Goal: Task Accomplishment & Management: Use online tool/utility

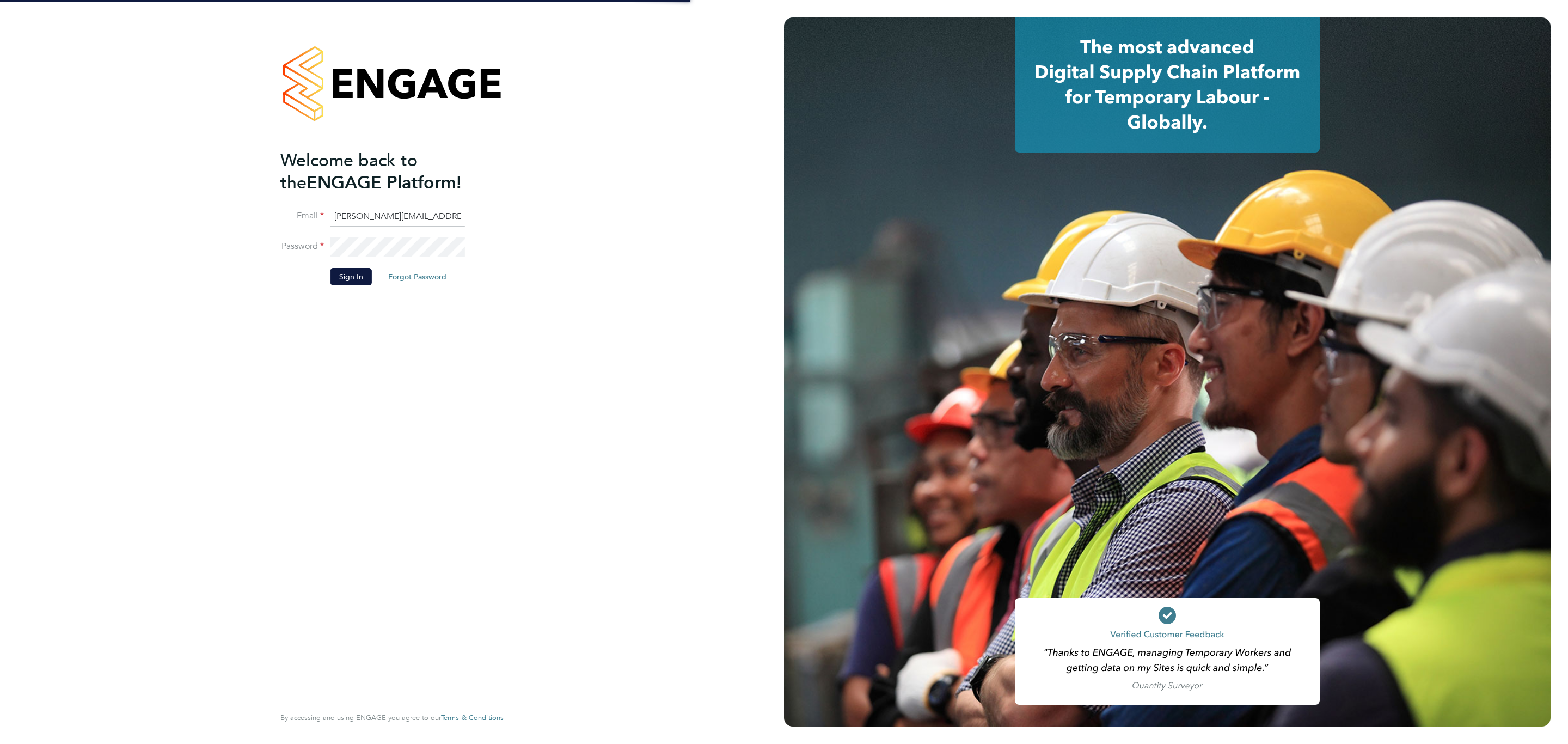
click at [356, 286] on li "Sign In Forgot Password" at bounding box center [387, 282] width 212 height 28
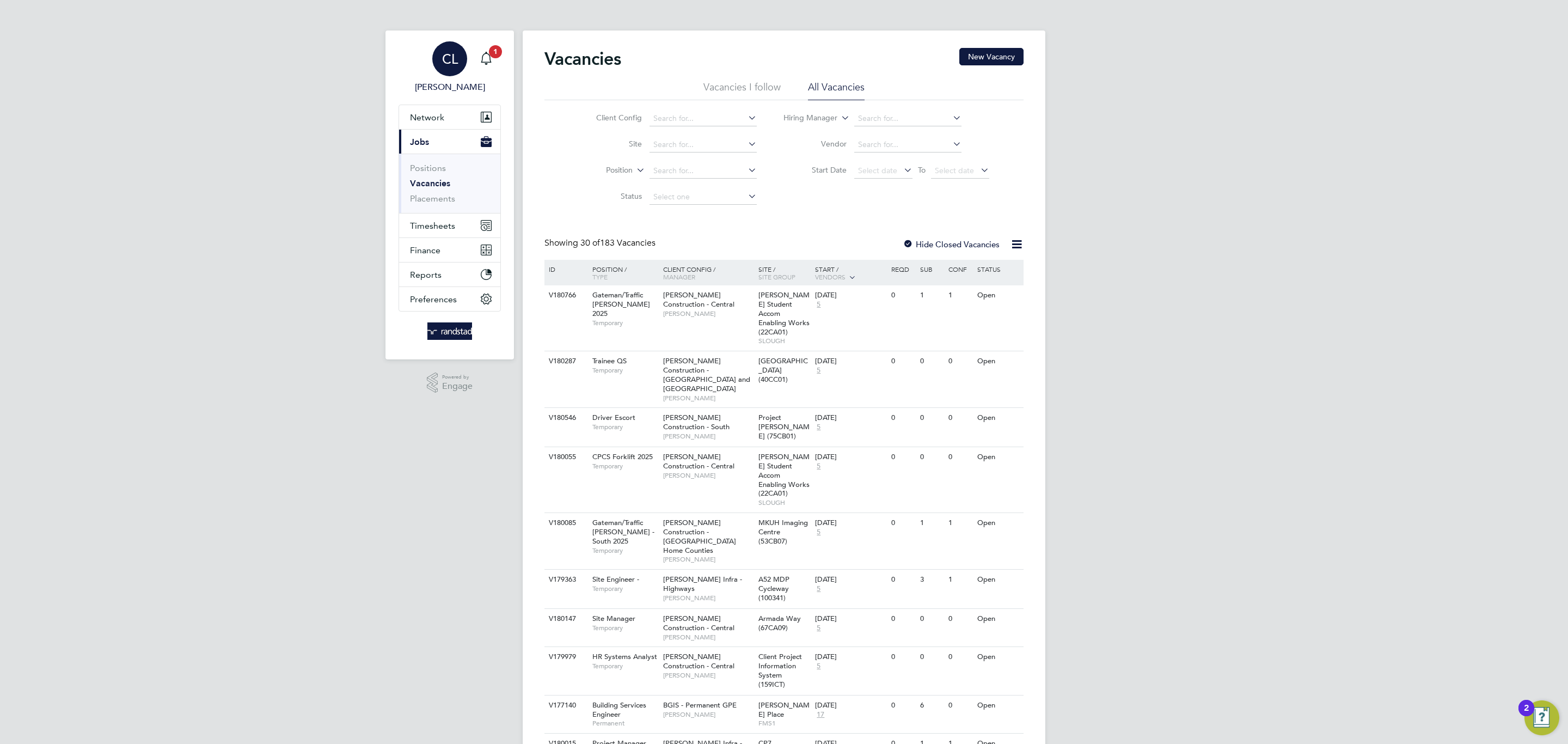
click at [500, 61] on link "CL Charlotte Lockeridge" at bounding box center [449, 67] width 102 height 52
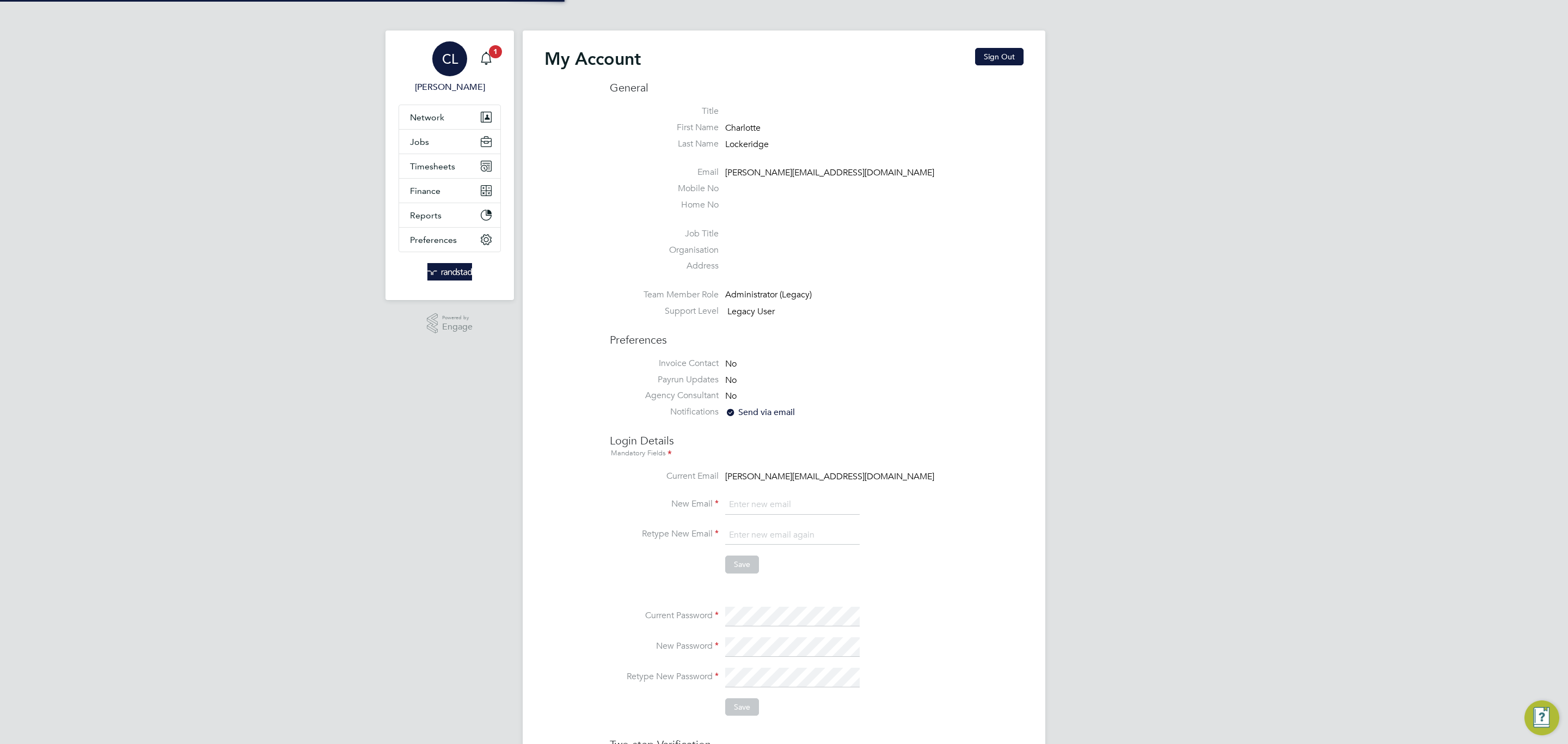
type input "[PERSON_NAME][EMAIL_ADDRESS][DOMAIN_NAME]"
click at [490, 59] on icon "Main navigation" at bounding box center [485, 57] width 10 height 11
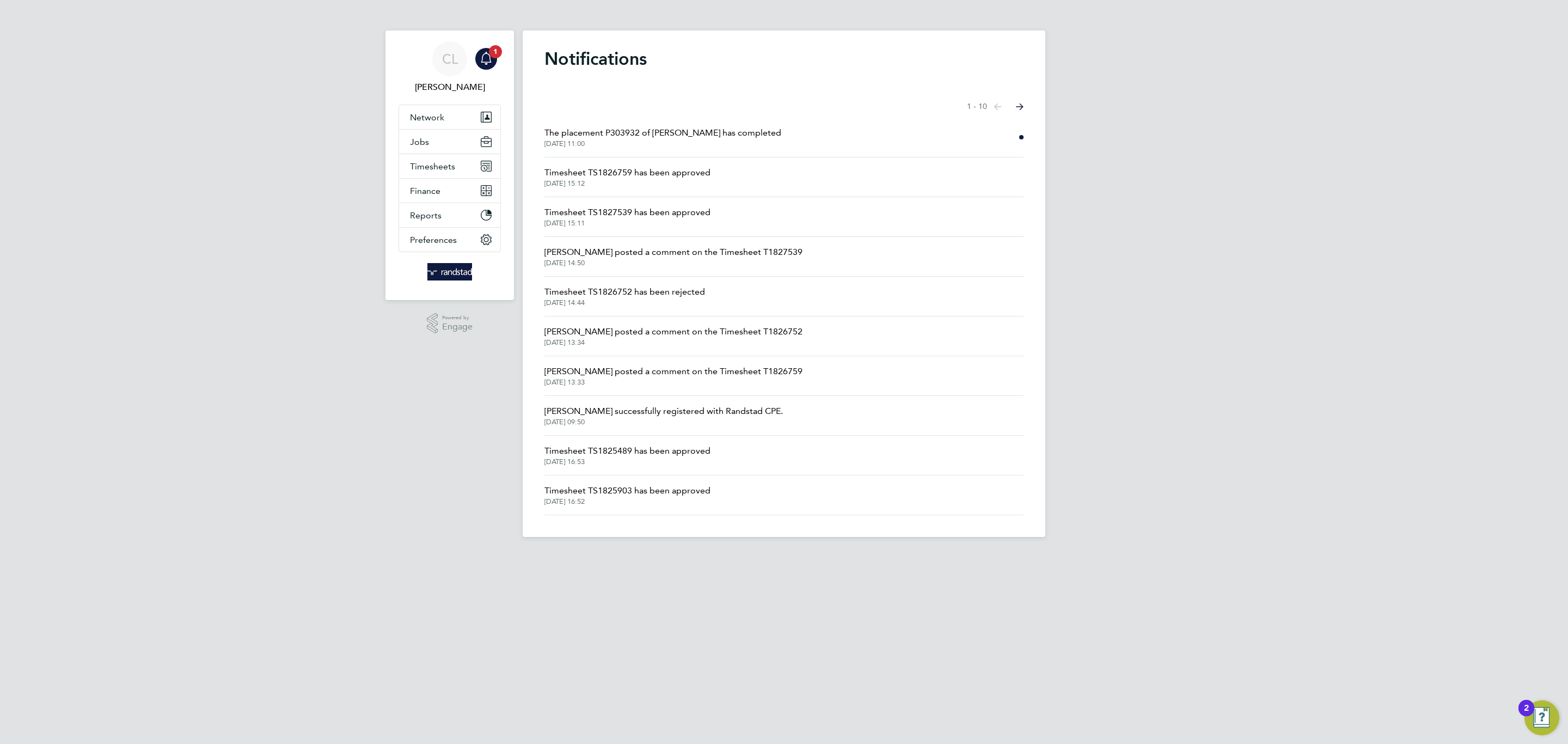
click at [649, 140] on span "24 Sep 2025, 11:00" at bounding box center [662, 144] width 237 height 9
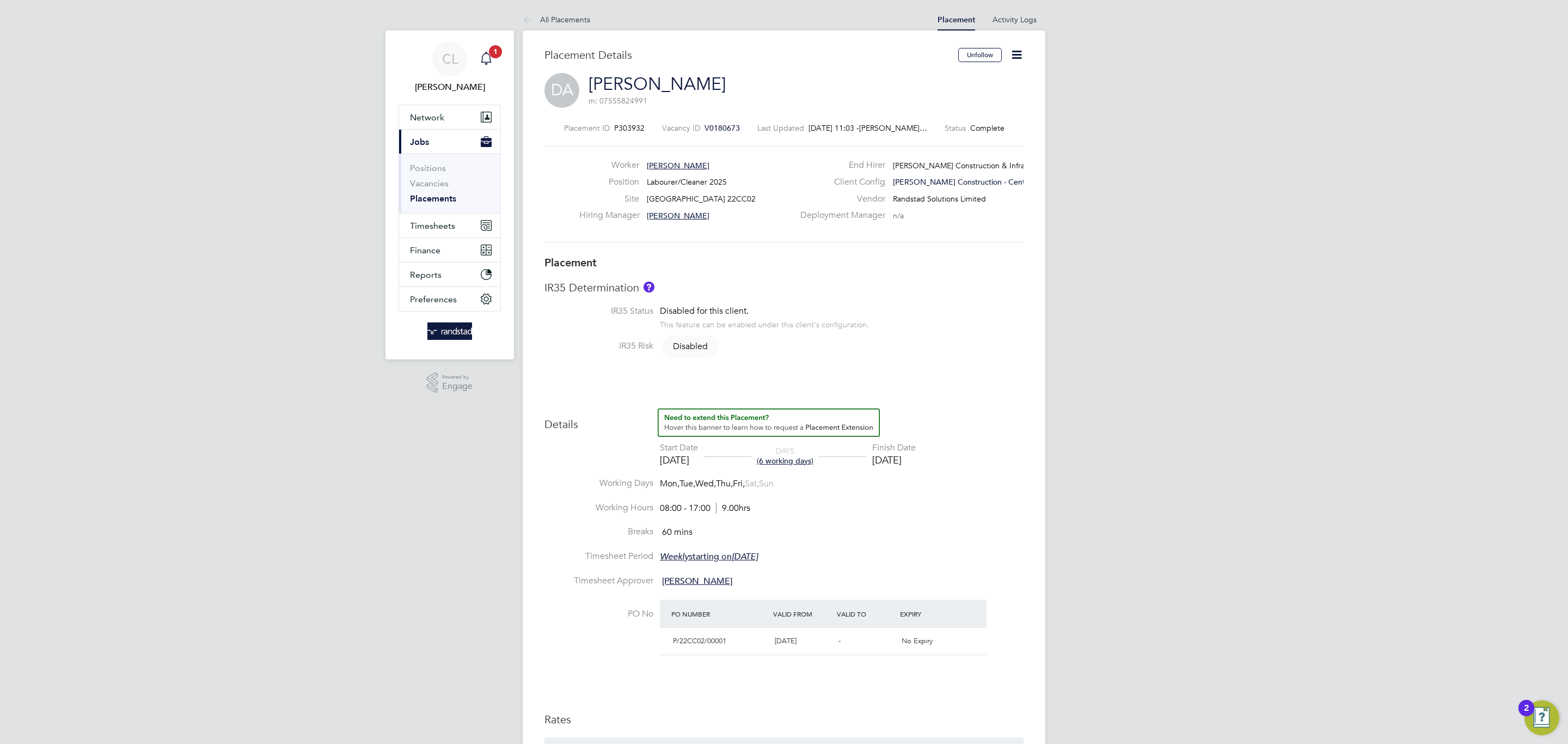
click at [496, 64] on div "Main navigation" at bounding box center [485, 58] width 22 height 22
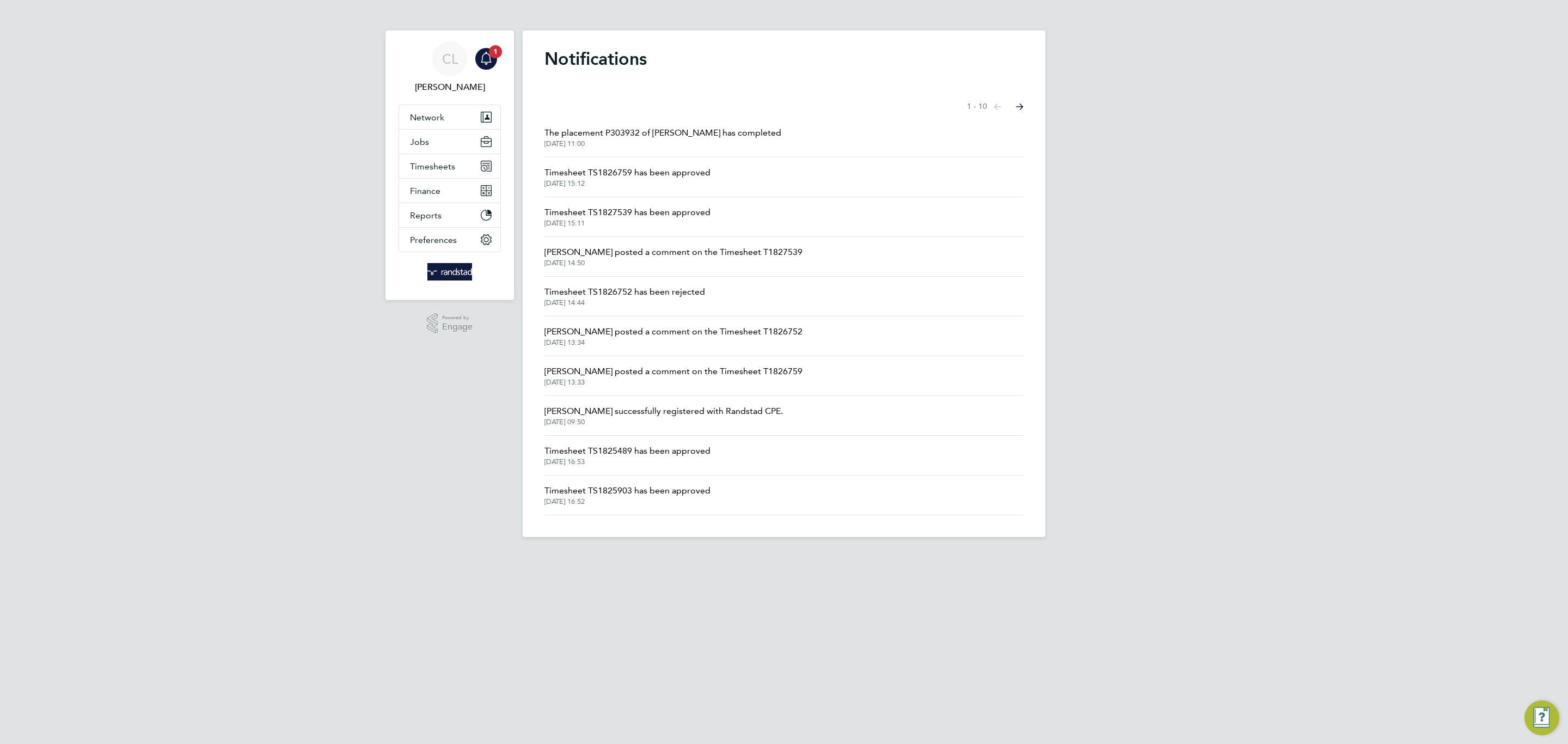
click at [608, 175] on span "Timesheet TS1826759 has been approved" at bounding box center [627, 172] width 166 height 13
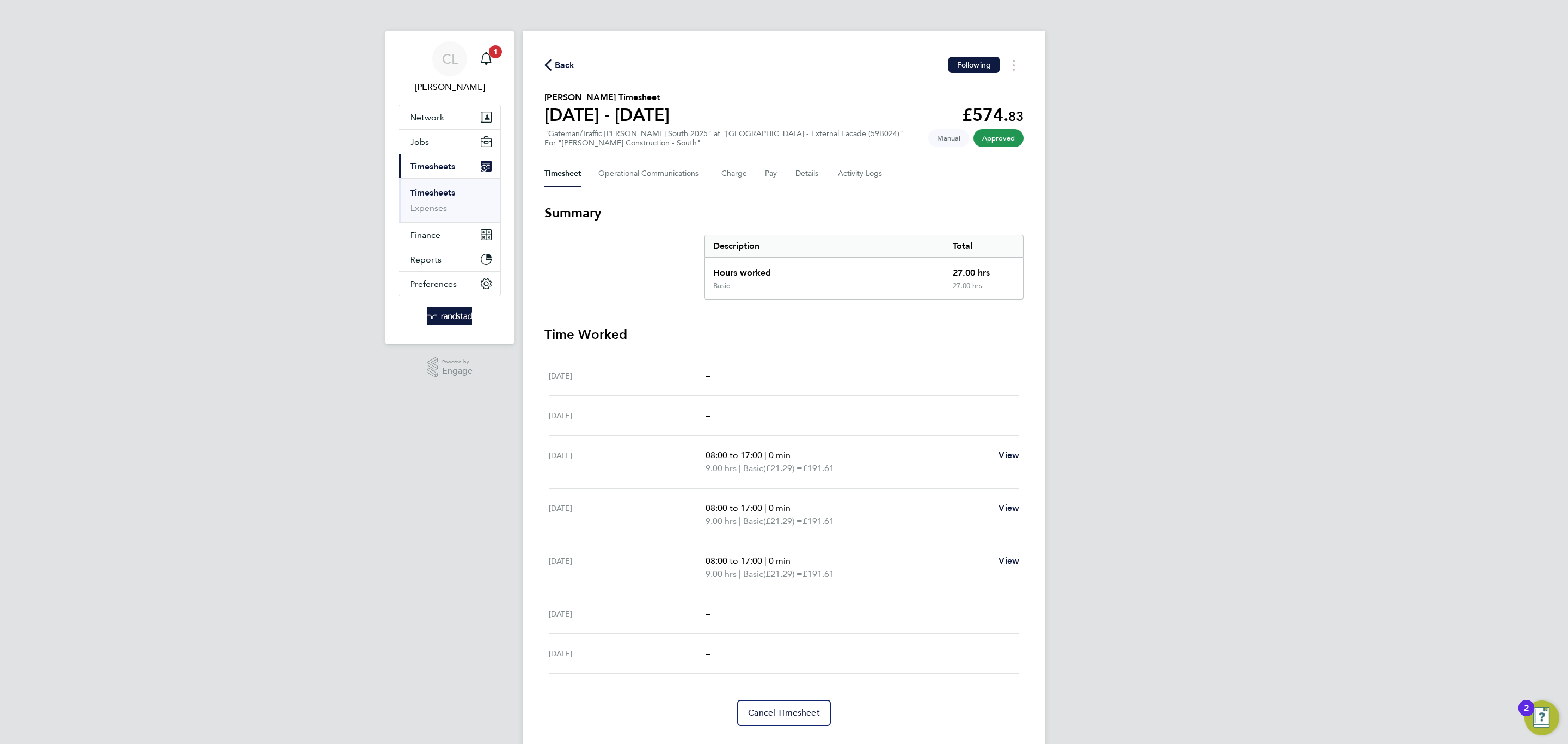
click at [457, 166] on button "Current page: Timesheets" at bounding box center [450, 166] width 101 height 24
click at [579, 62] on div "Back Following" at bounding box center [784, 65] width 479 height 17
click at [557, 60] on span "Back" at bounding box center [565, 65] width 20 height 13
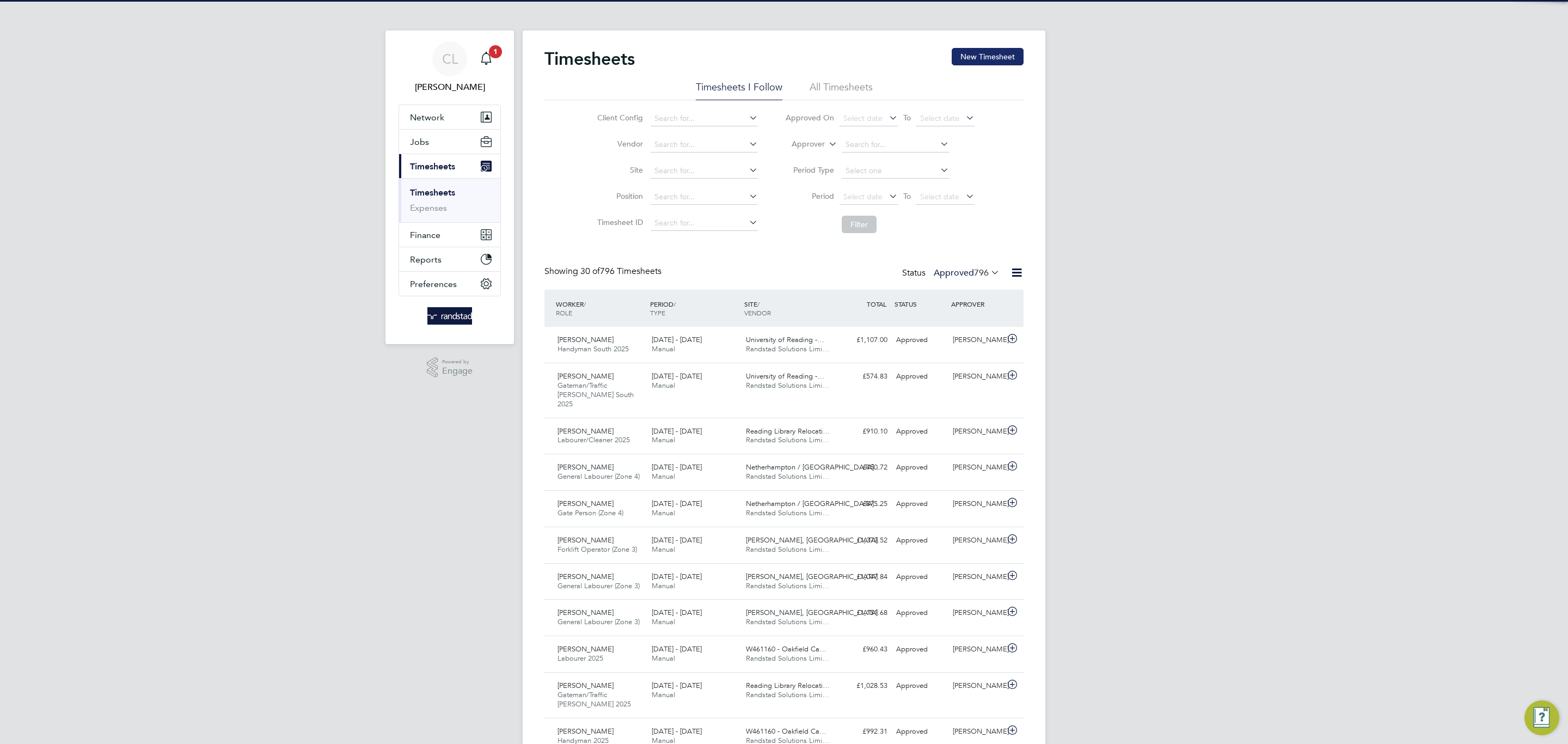
click at [976, 65] on button "New Timesheet" at bounding box center [987, 56] width 72 height 17
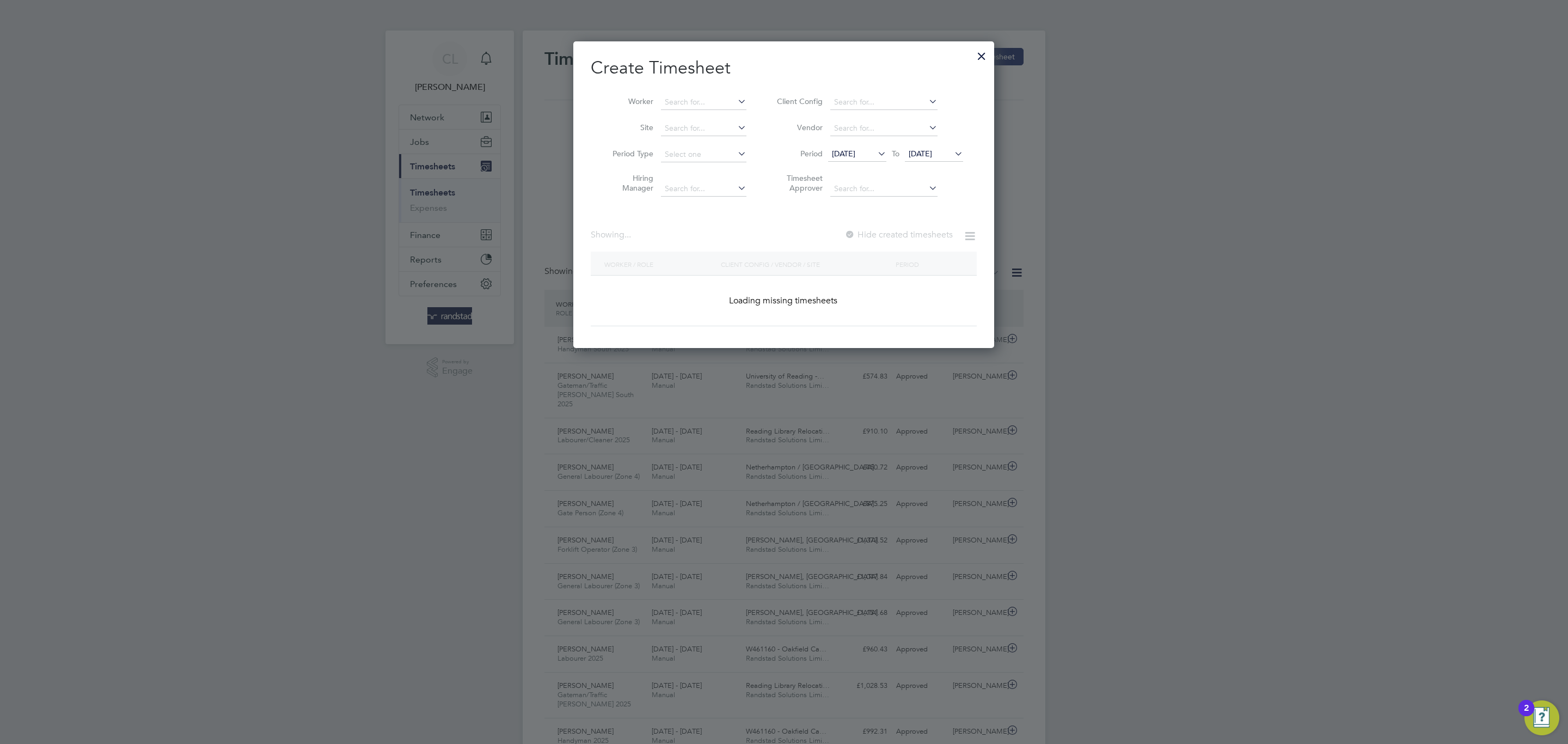
scroll to position [6, 6]
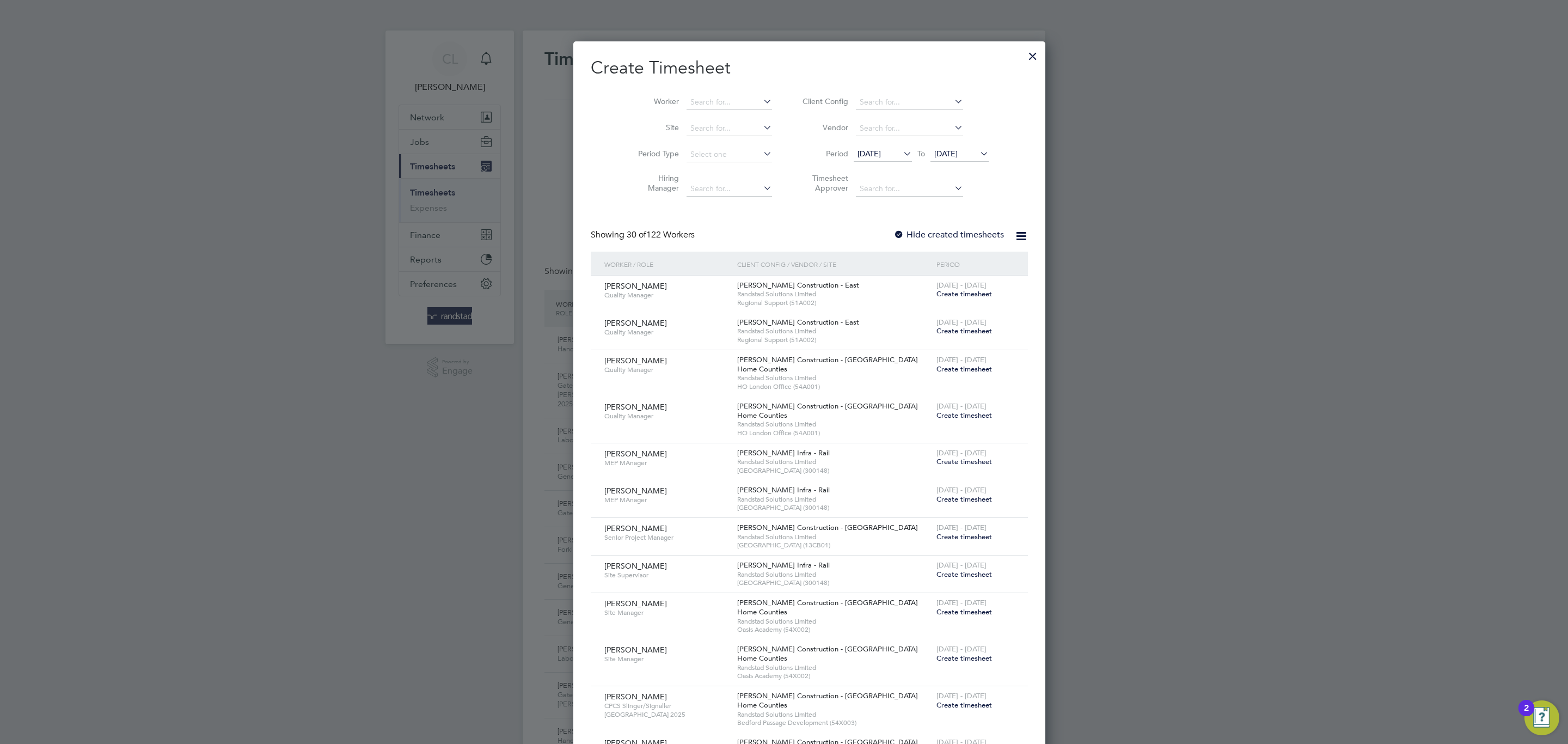
click at [686, 96] on input at bounding box center [728, 102] width 85 height 15
click at [712, 112] on li "Nikolay D imitrov" at bounding box center [712, 117] width 103 height 15
type input "Nikolay Dimitrov"
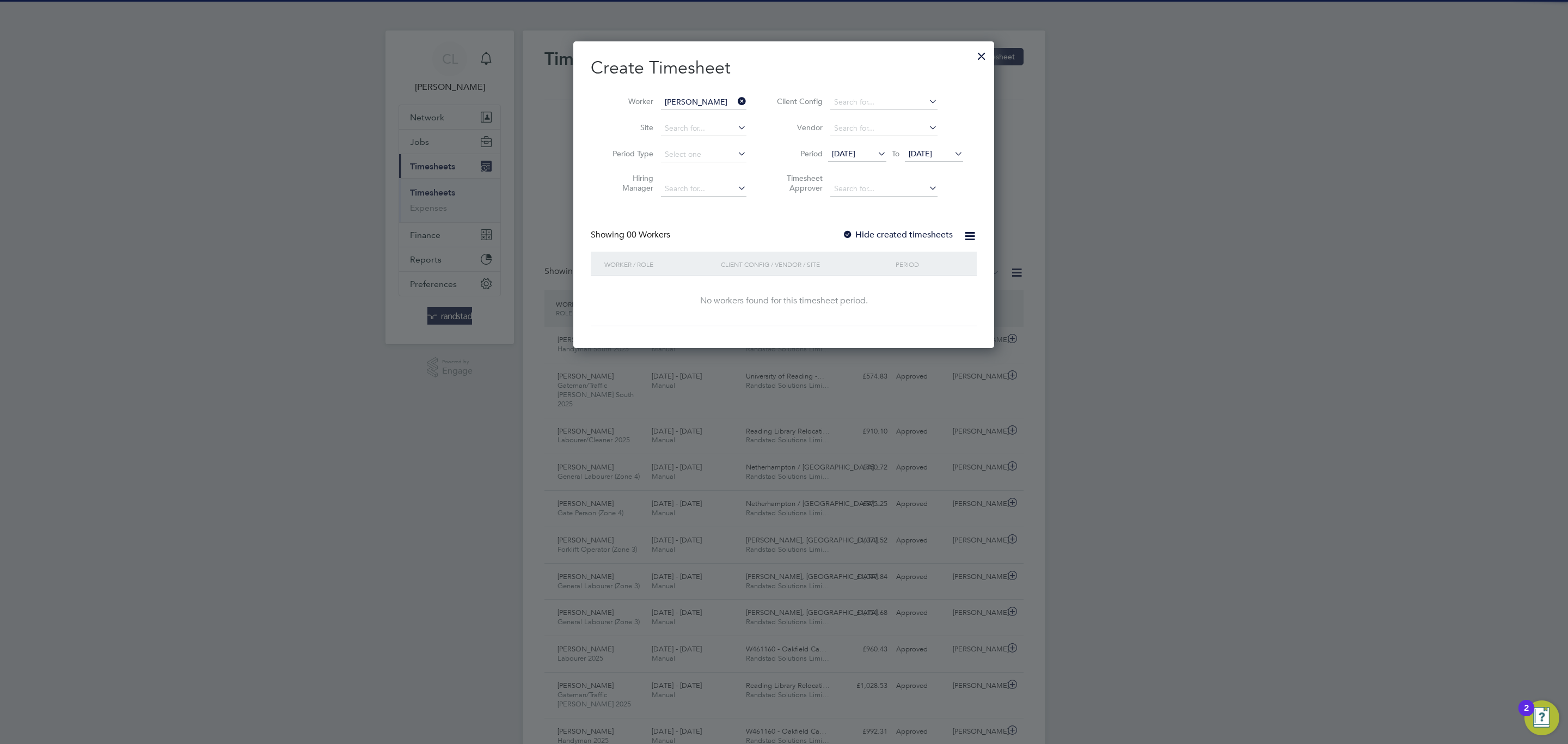
click at [876, 235] on label "Hide created timesheets" at bounding box center [897, 235] width 110 height 11
click at [935, 164] on li "Period 10 Sep 2025 To 17 Sep 2025" at bounding box center [868, 155] width 217 height 26
click at [933, 162] on span "17 Sep 2025" at bounding box center [934, 154] width 58 height 15
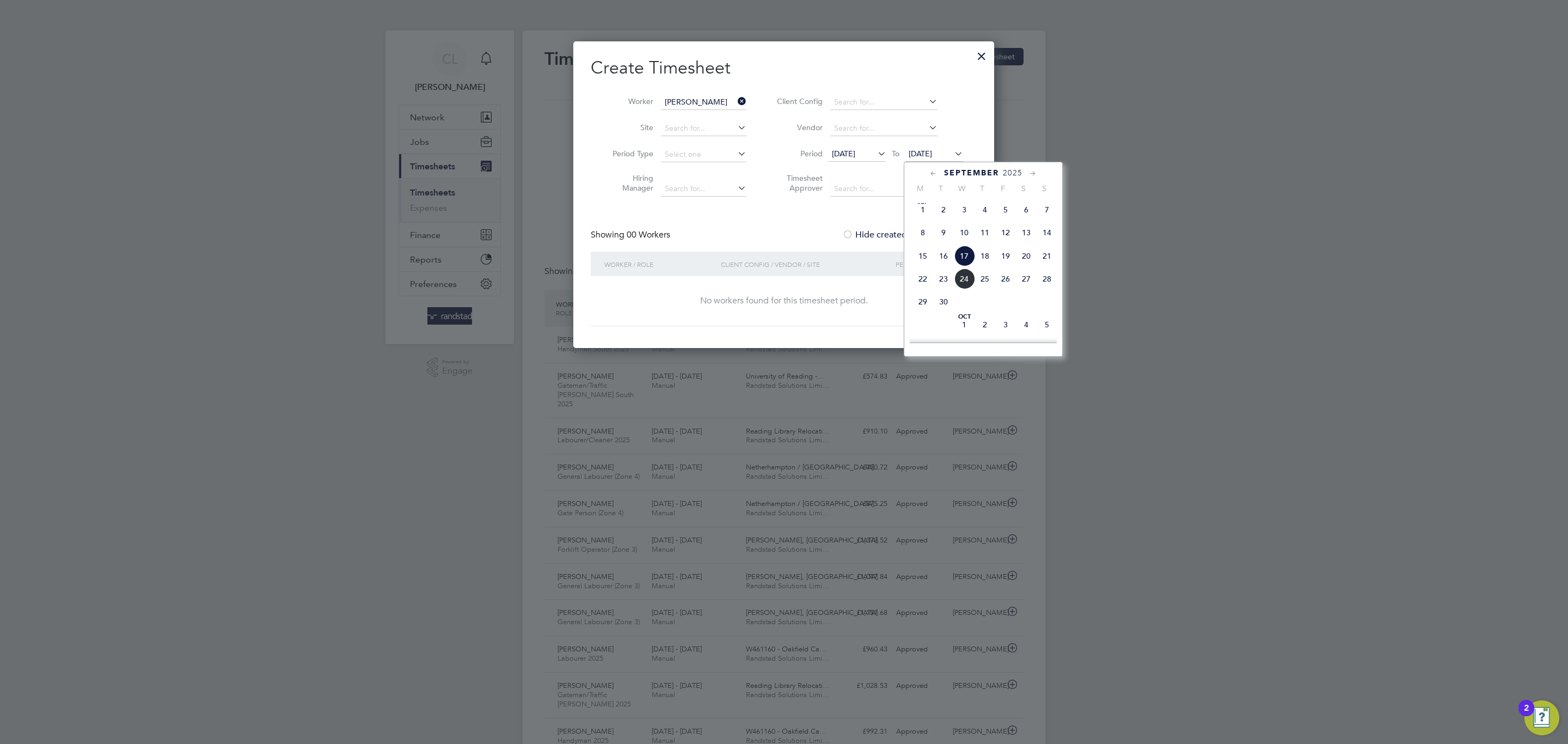
click at [958, 348] on div at bounding box center [983, 349] width 147 height 14
click at [963, 333] on span "Oct 1" at bounding box center [964, 324] width 21 height 21
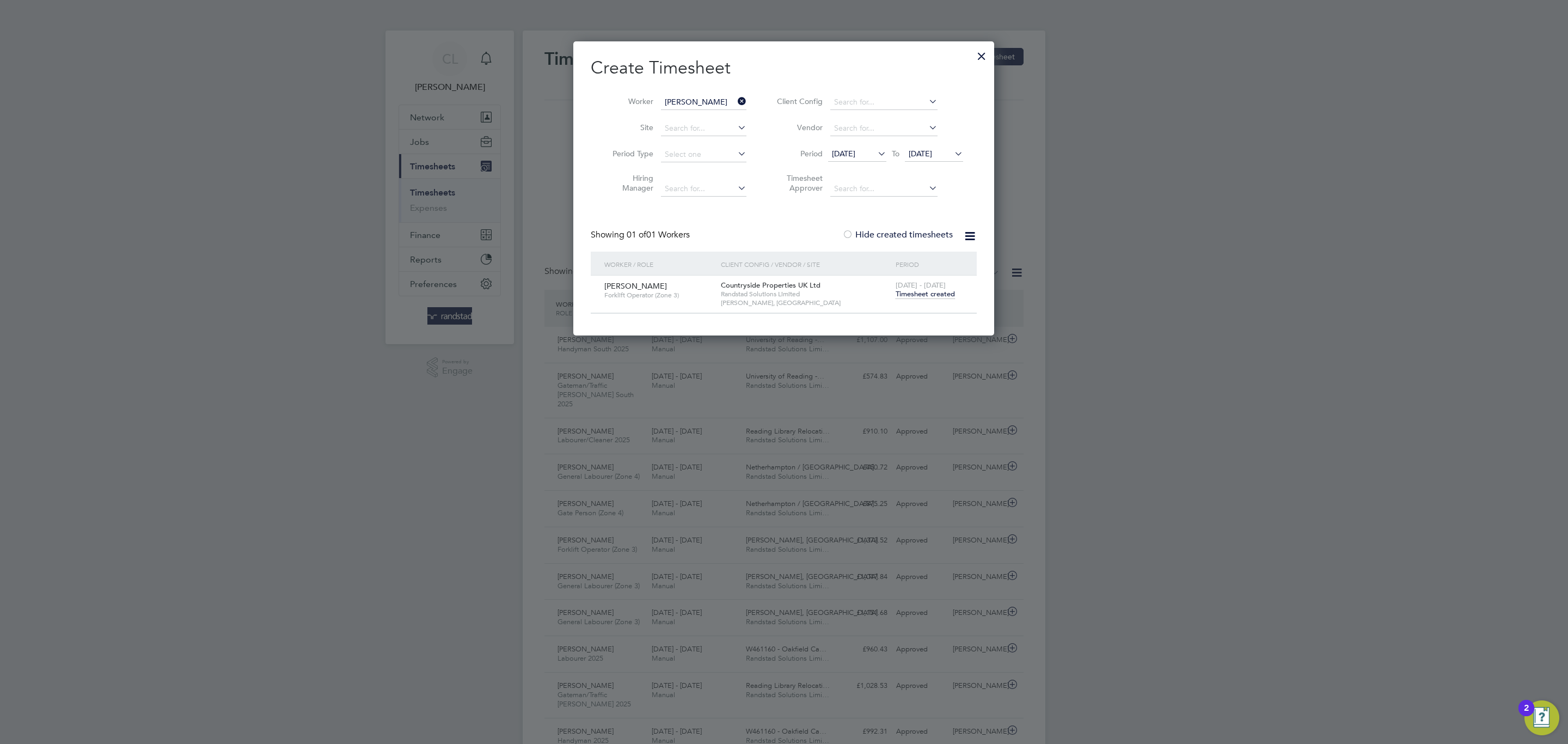
click at [931, 301] on div "15 - 21 Sep 2025 Timesheet created" at bounding box center [929, 290] width 73 height 29
click at [931, 300] on div "15 - 21 Sep 2025 Timesheet created" at bounding box center [929, 290] width 73 height 29
click at [917, 297] on span "Timesheet created" at bounding box center [924, 294] width 59 height 10
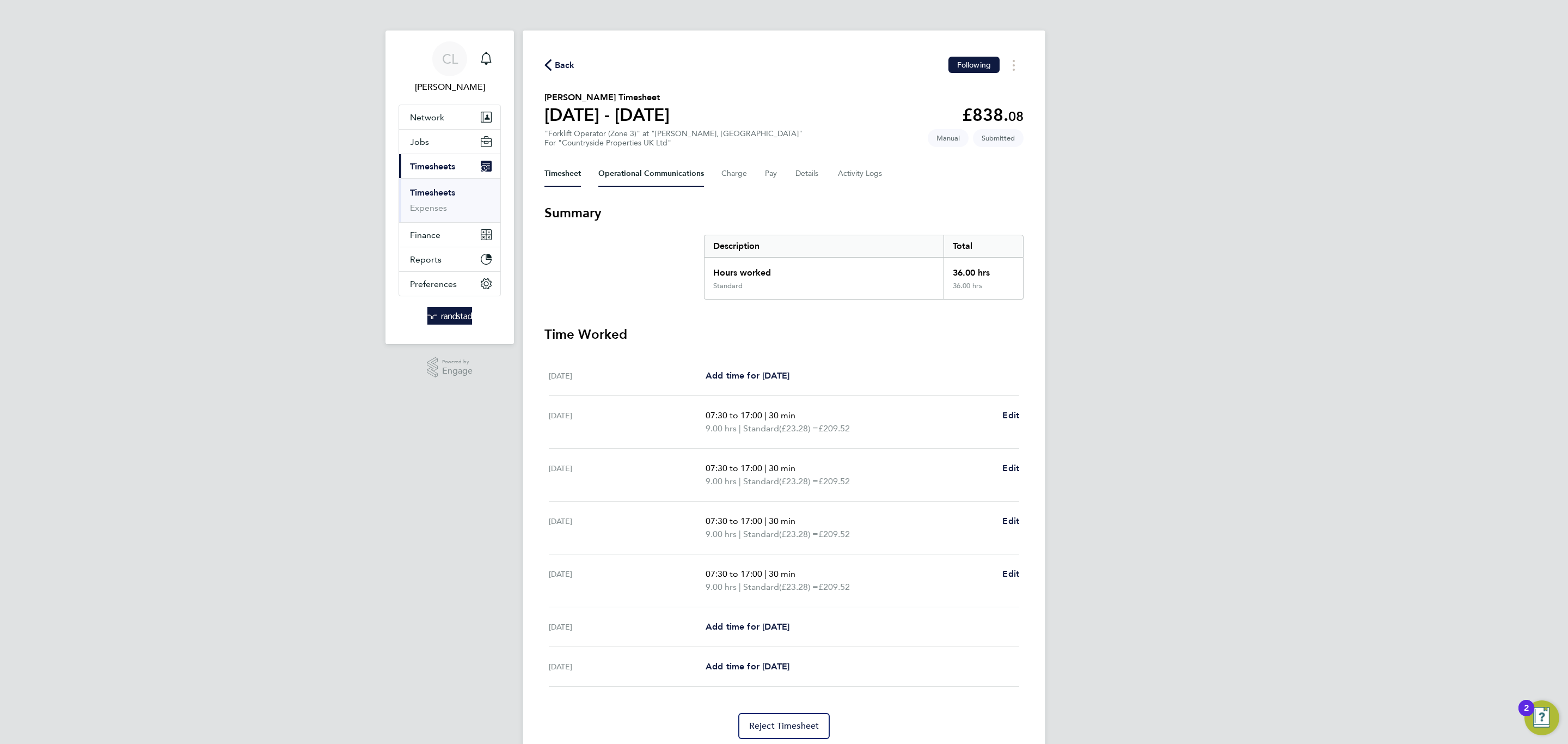
drag, startPoint x: 647, startPoint y: 178, endPoint x: 652, endPoint y: 185, distance: 8.6
click at [646, 178] on Communications-tab "Operational Communications" at bounding box center [651, 174] width 106 height 26
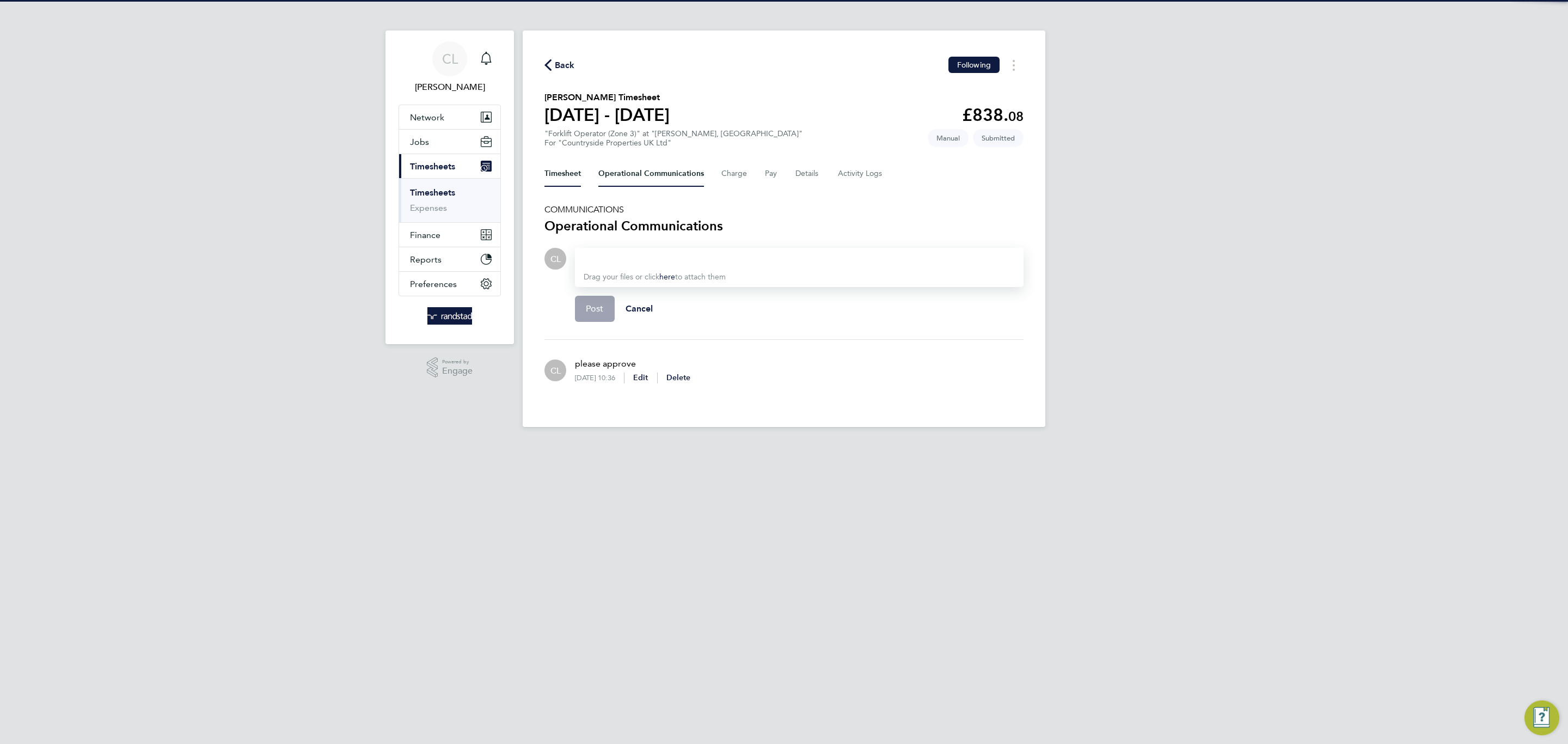
click at [565, 172] on button "Timesheet" at bounding box center [562, 174] width 37 height 26
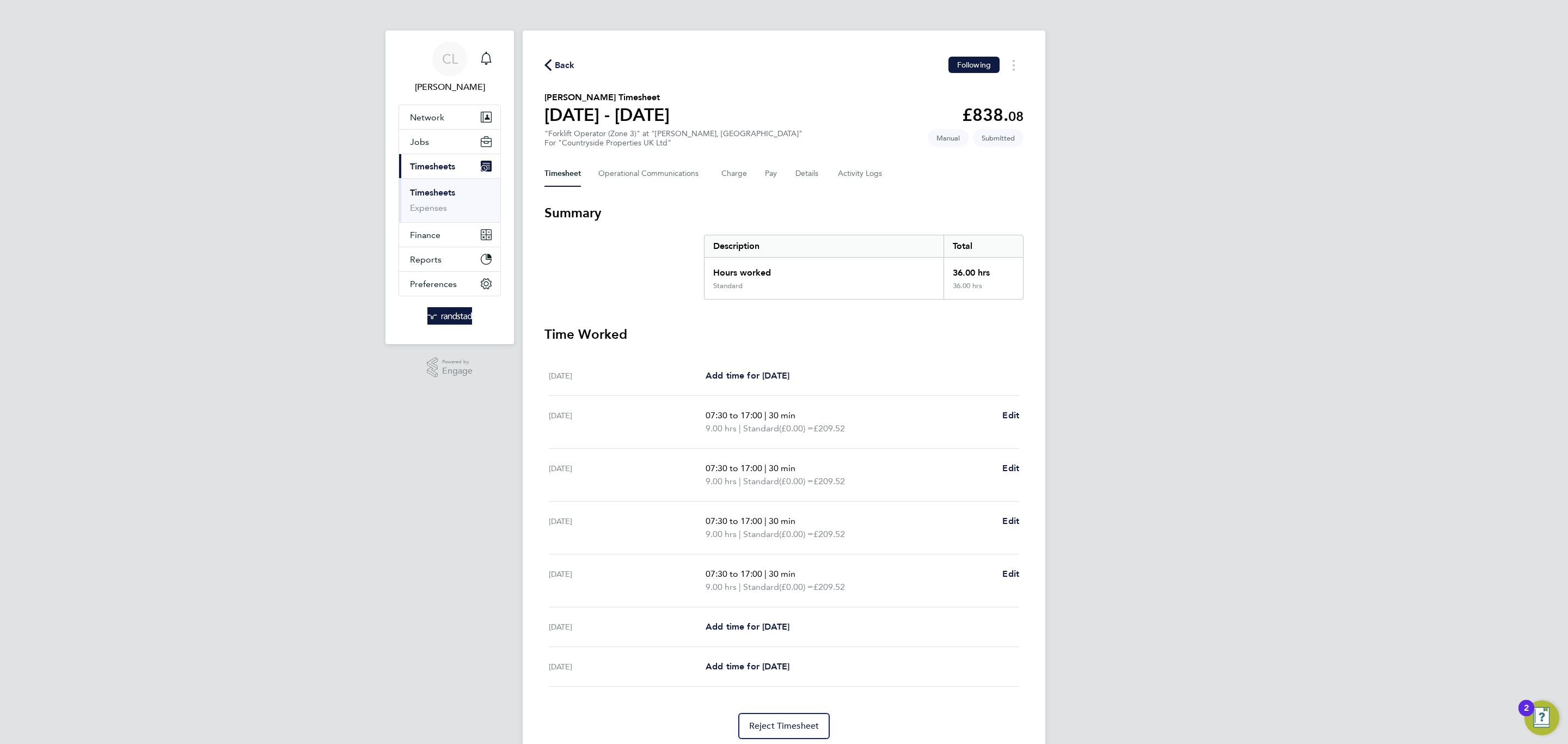
click at [453, 192] on link "Timesheets" at bounding box center [432, 192] width 45 height 10
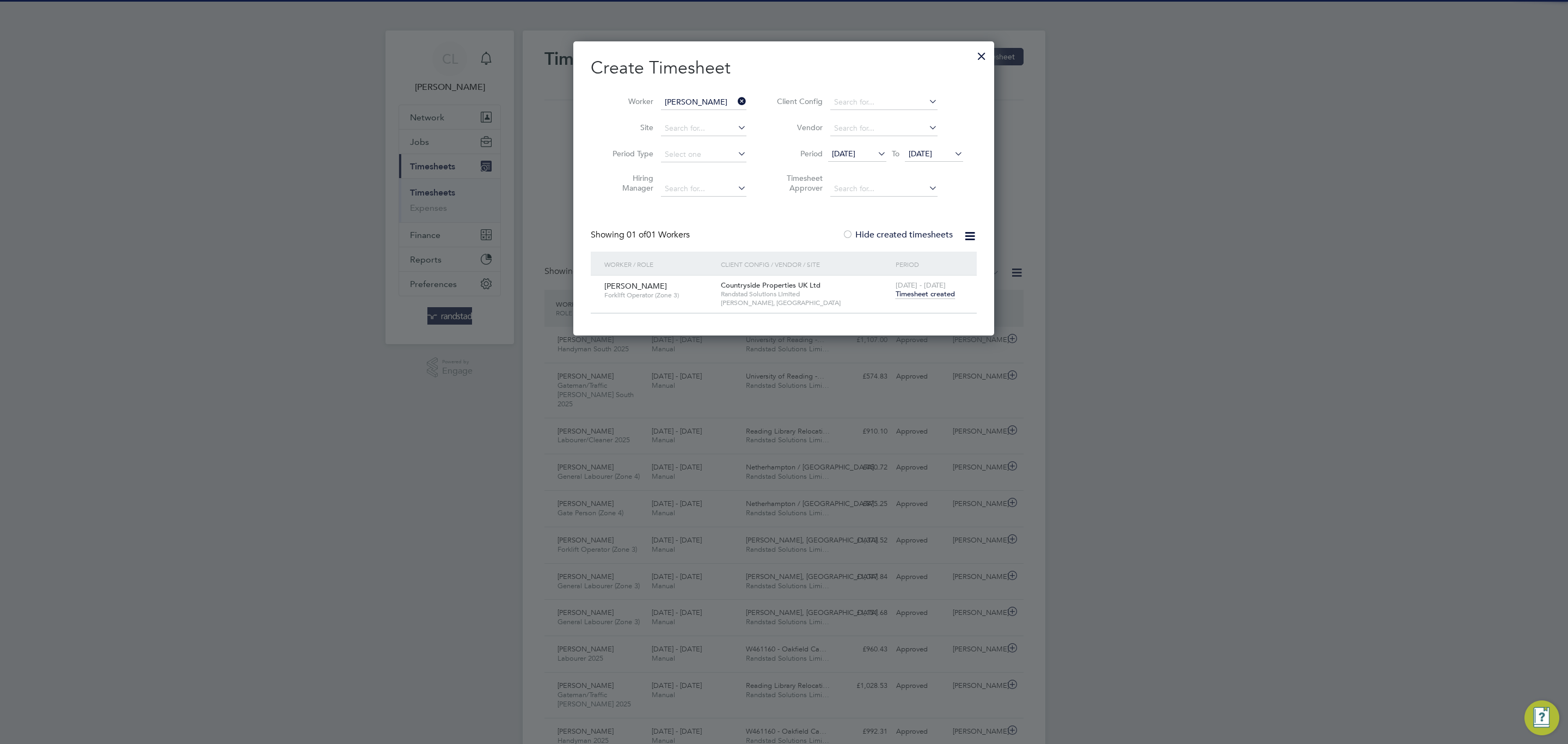
scroll to position [28, 94]
click at [982, 51] on div at bounding box center [981, 53] width 19 height 19
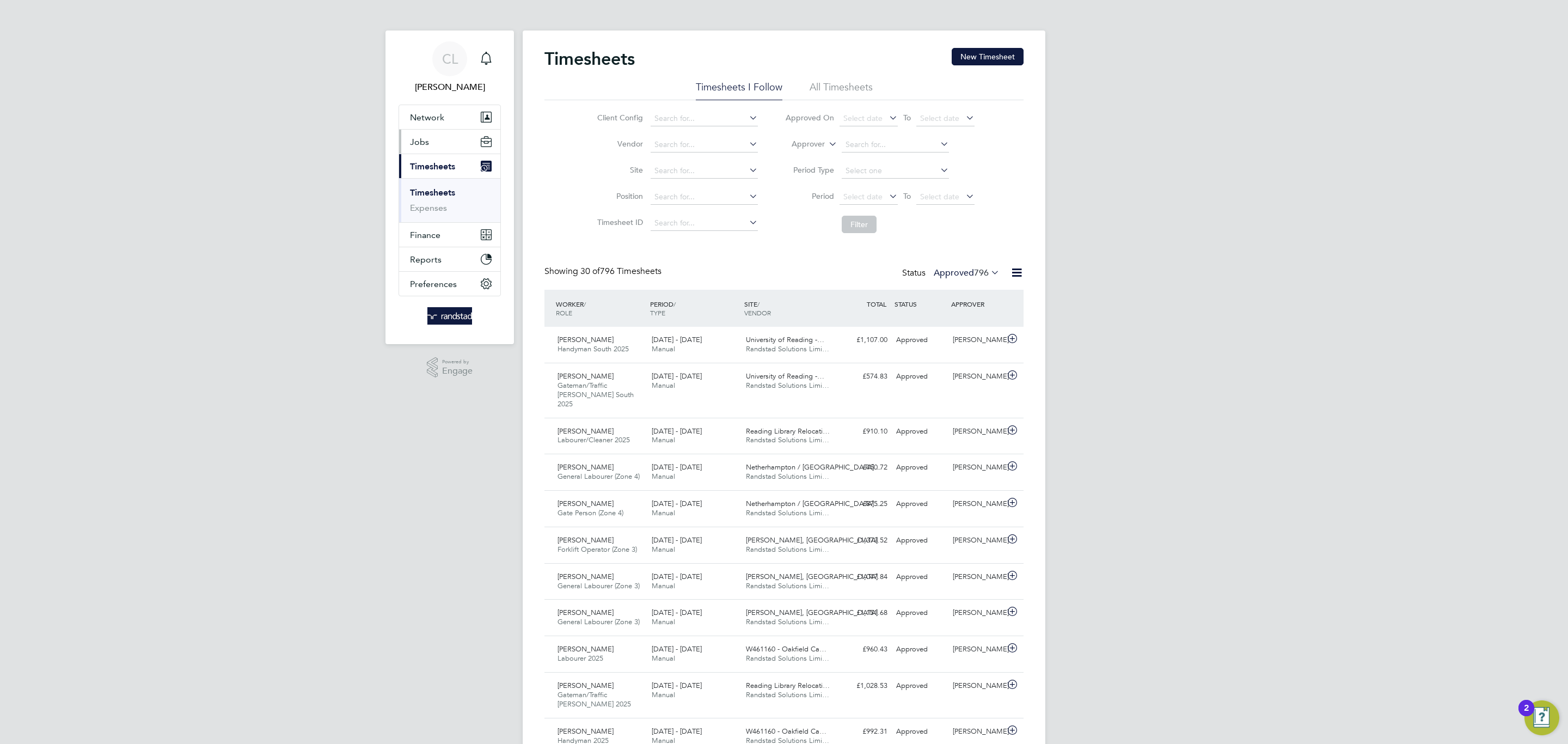
click at [441, 143] on button "Jobs" at bounding box center [450, 142] width 101 height 24
click at [442, 183] on link "Vacancies" at bounding box center [429, 183] width 39 height 10
